Goal: Navigation & Orientation: Find specific page/section

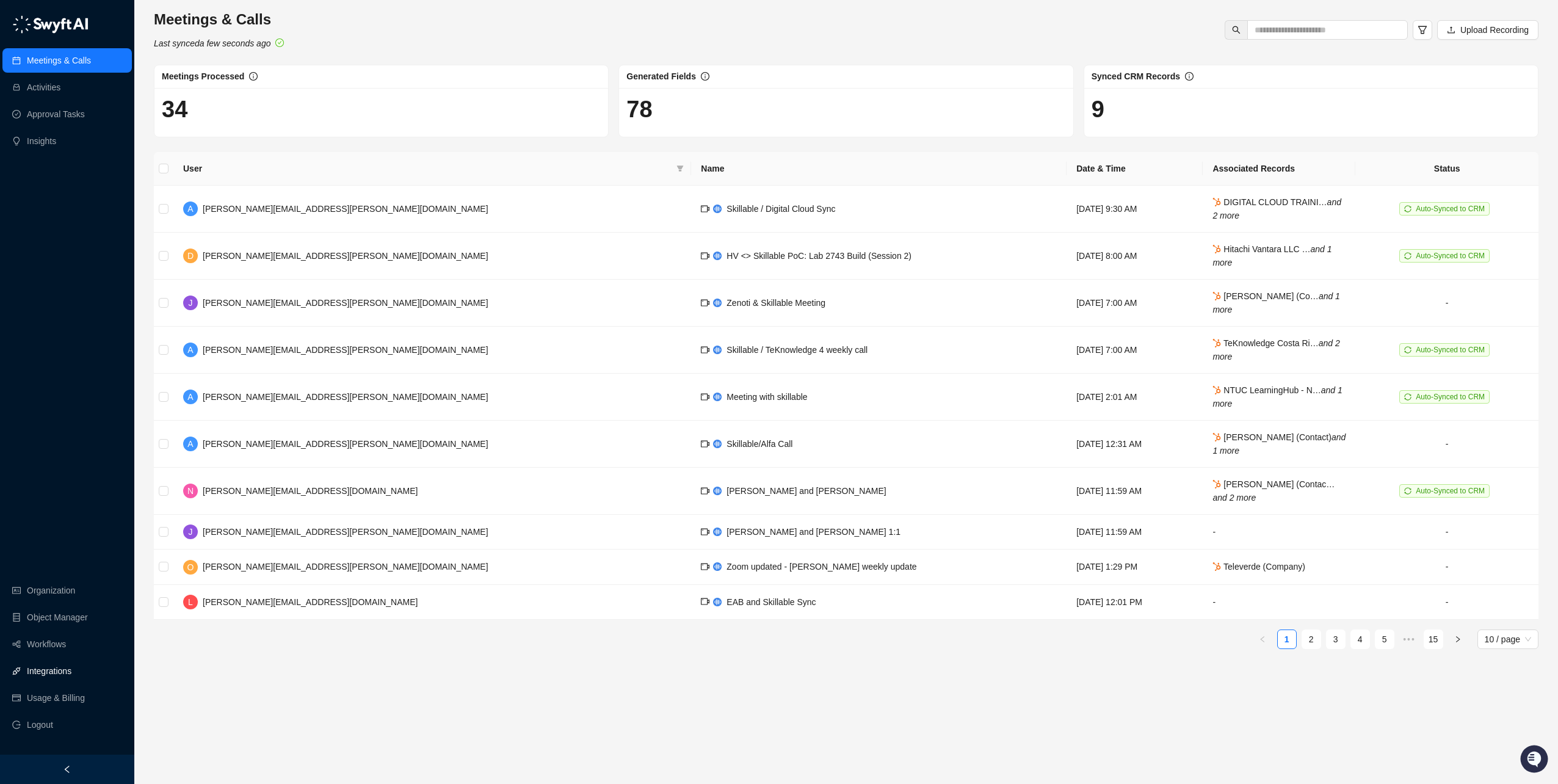
click at [61, 669] on link "Integrations" at bounding box center [48, 670] width 44 height 24
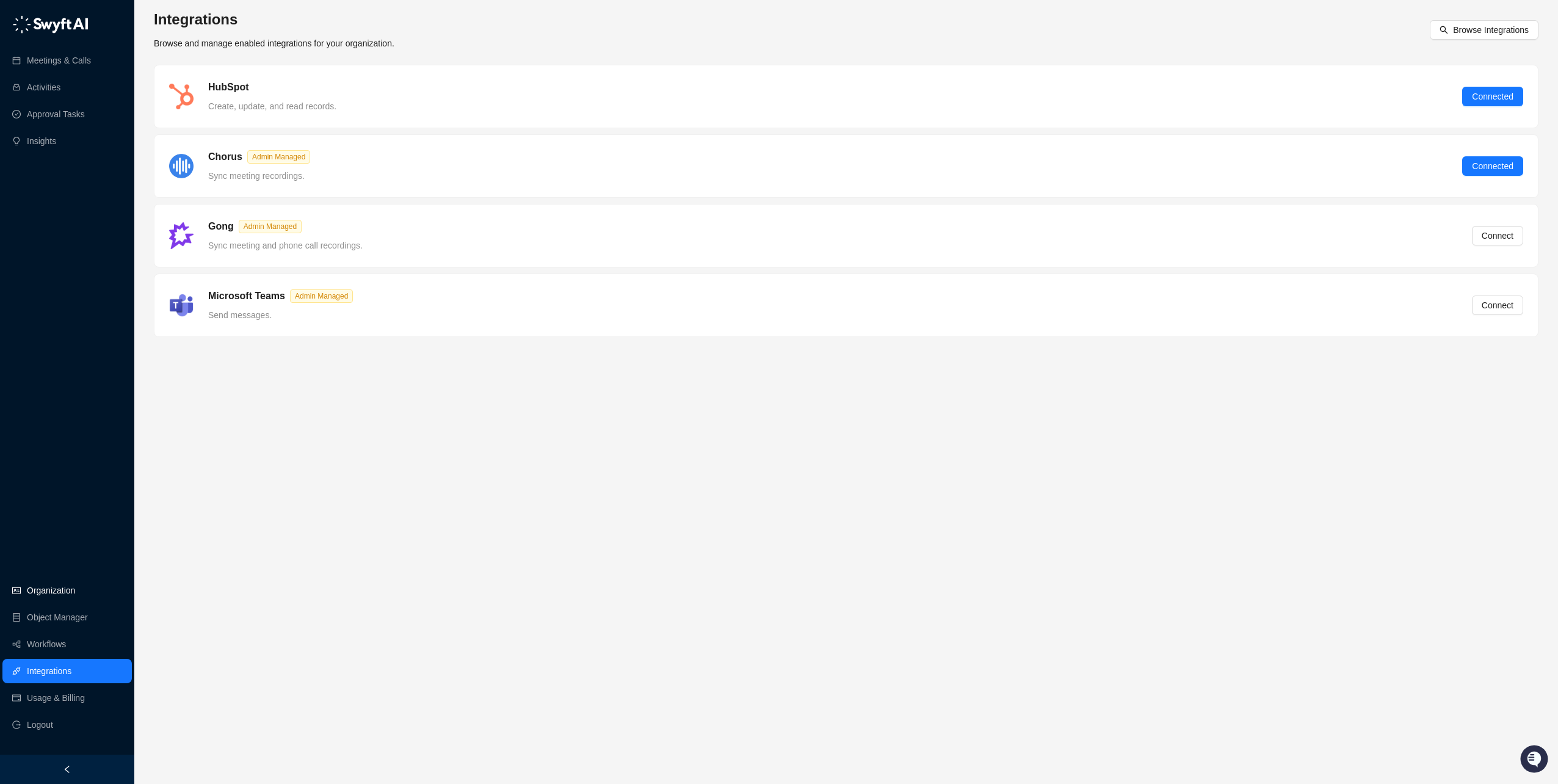
click at [64, 588] on link "Organization" at bounding box center [51, 590] width 48 height 24
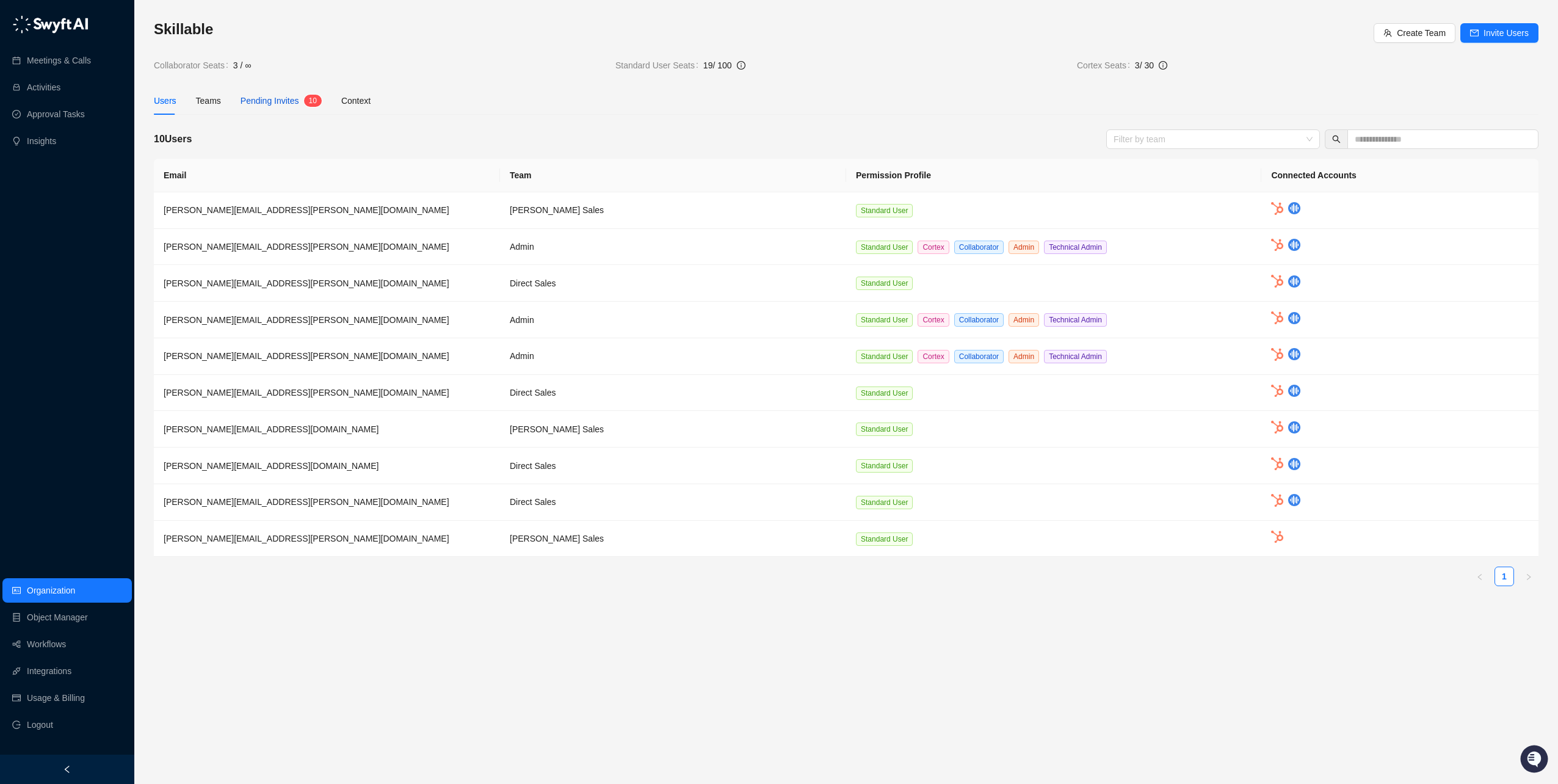
click at [278, 105] on span "Pending Invites" at bounding box center [269, 101] width 59 height 10
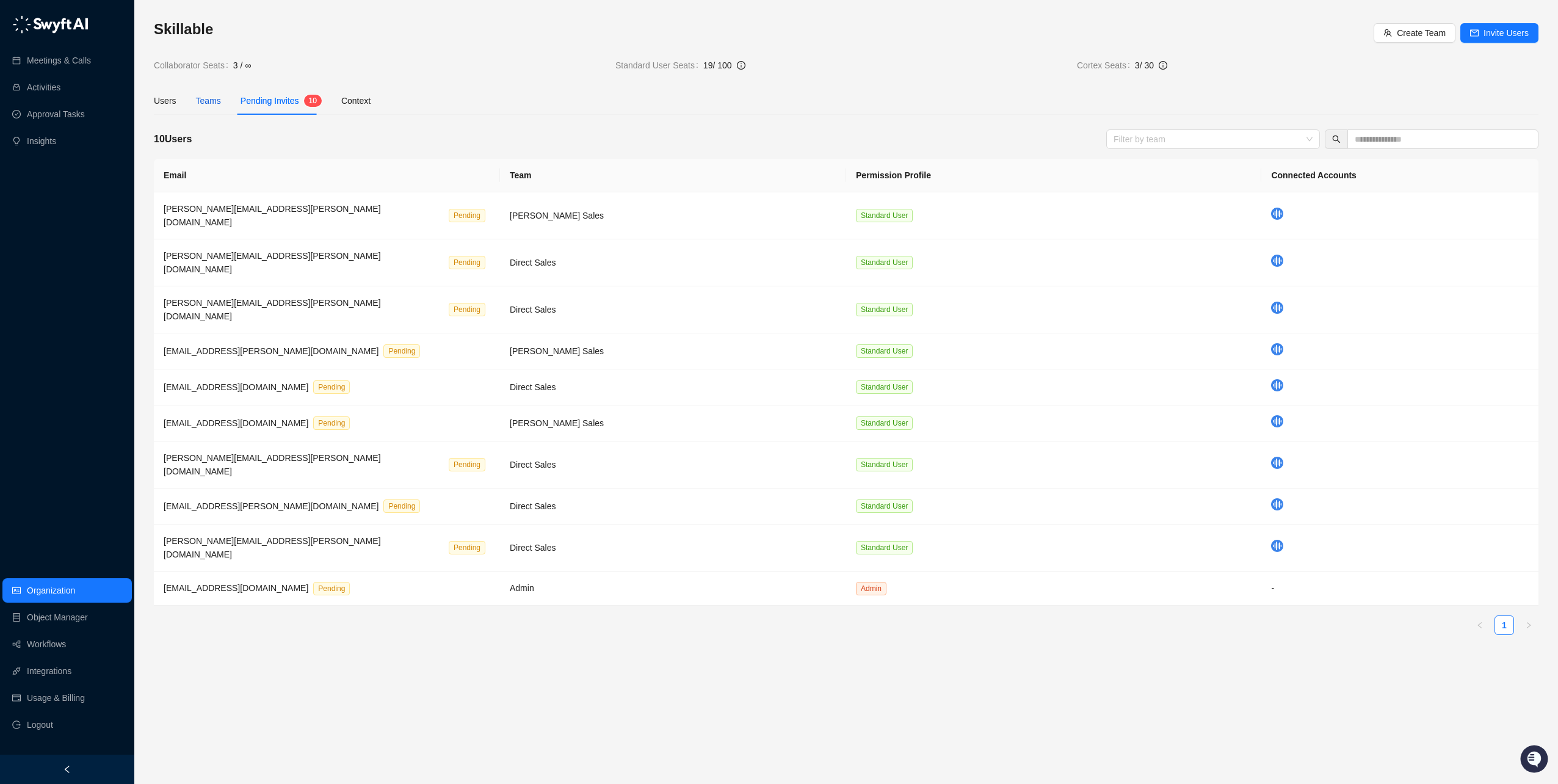
click at [199, 99] on div "Teams" at bounding box center [208, 101] width 25 height 14
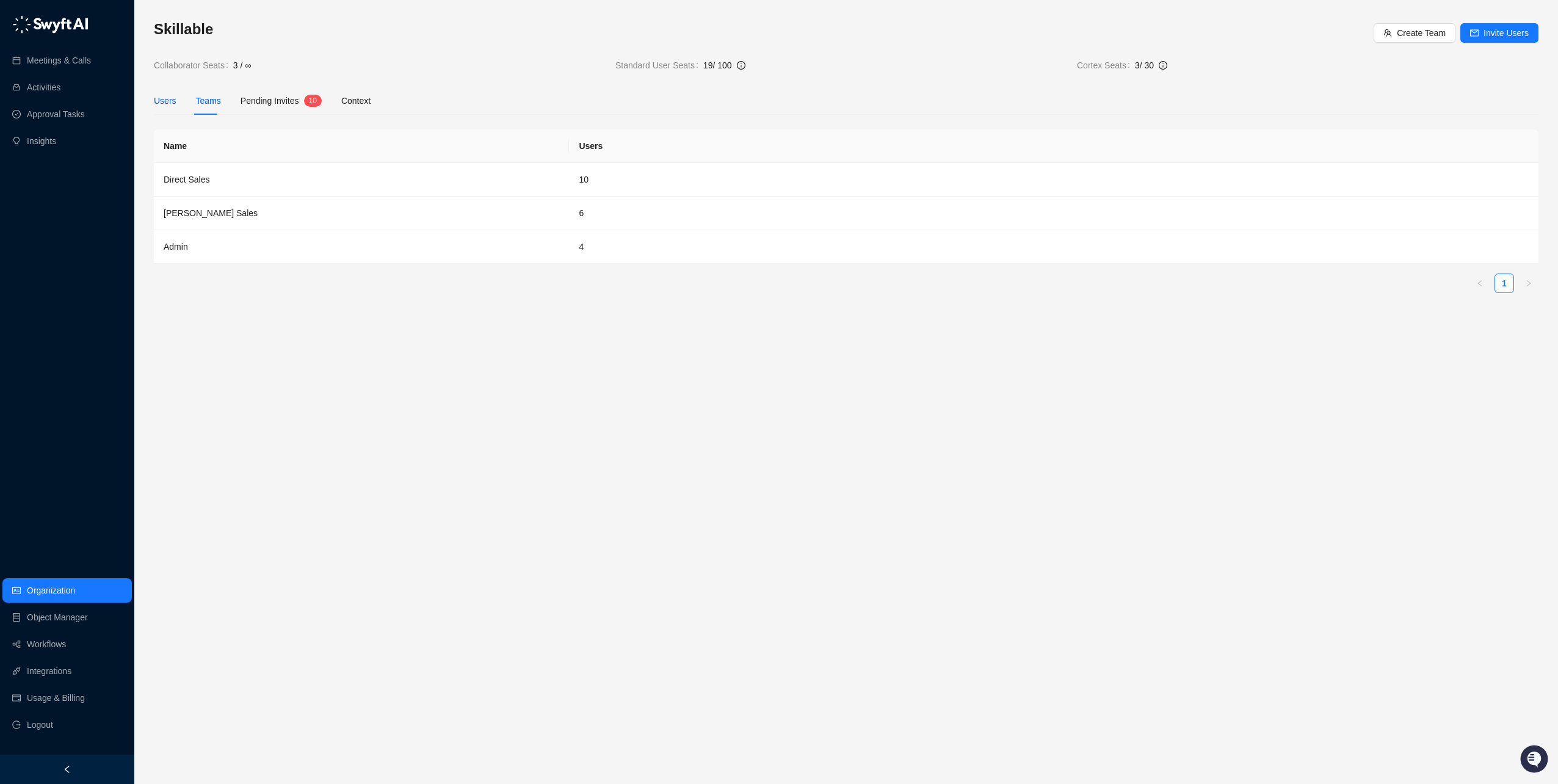
click at [169, 98] on div "Users" at bounding box center [165, 101] width 23 height 14
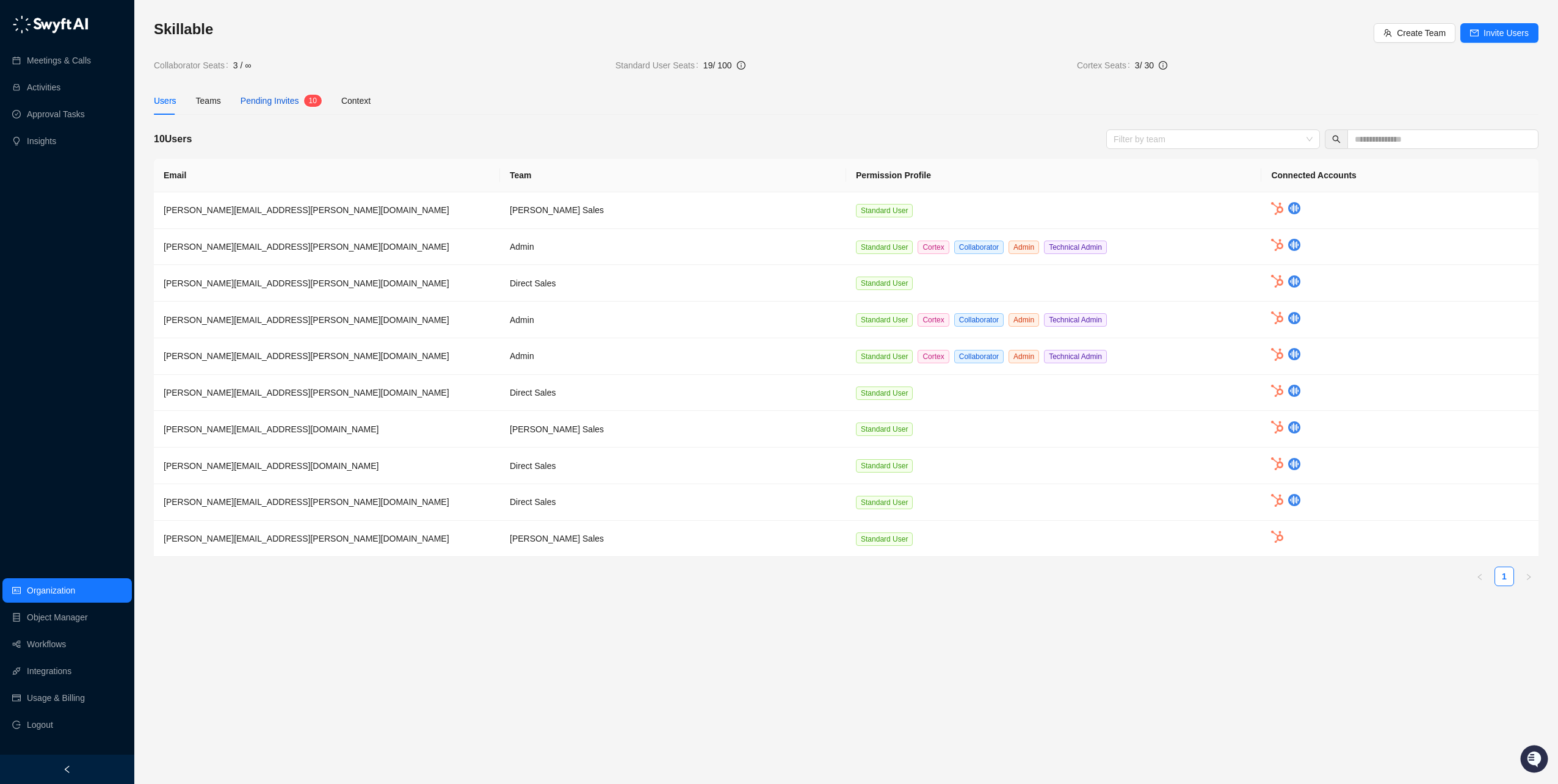
click at [265, 100] on span "Pending Invites" at bounding box center [269, 101] width 59 height 10
